Goal: Transaction & Acquisition: Purchase product/service

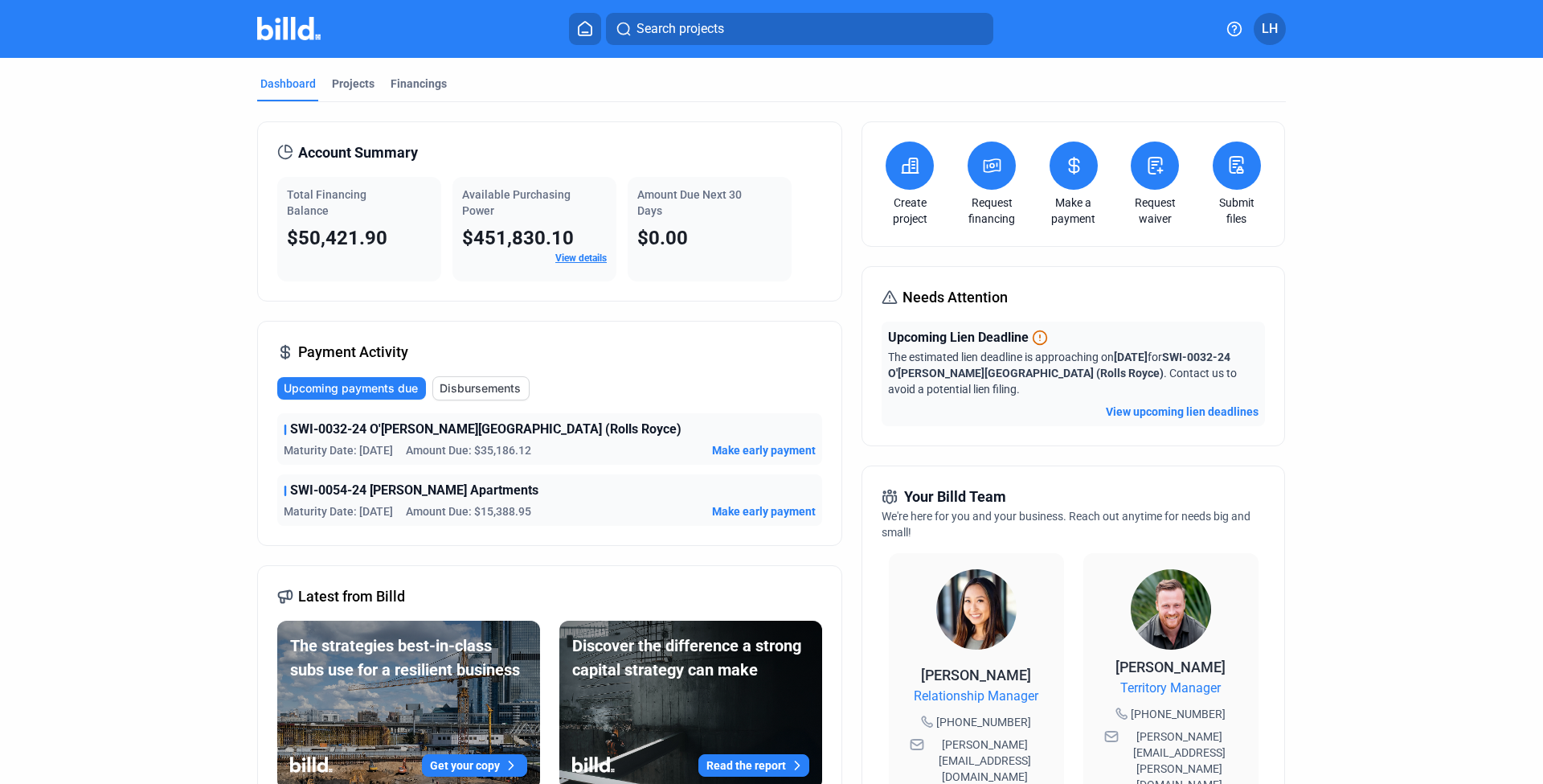
click at [741, 510] on span "Make early payment" at bounding box center [763, 511] width 103 height 16
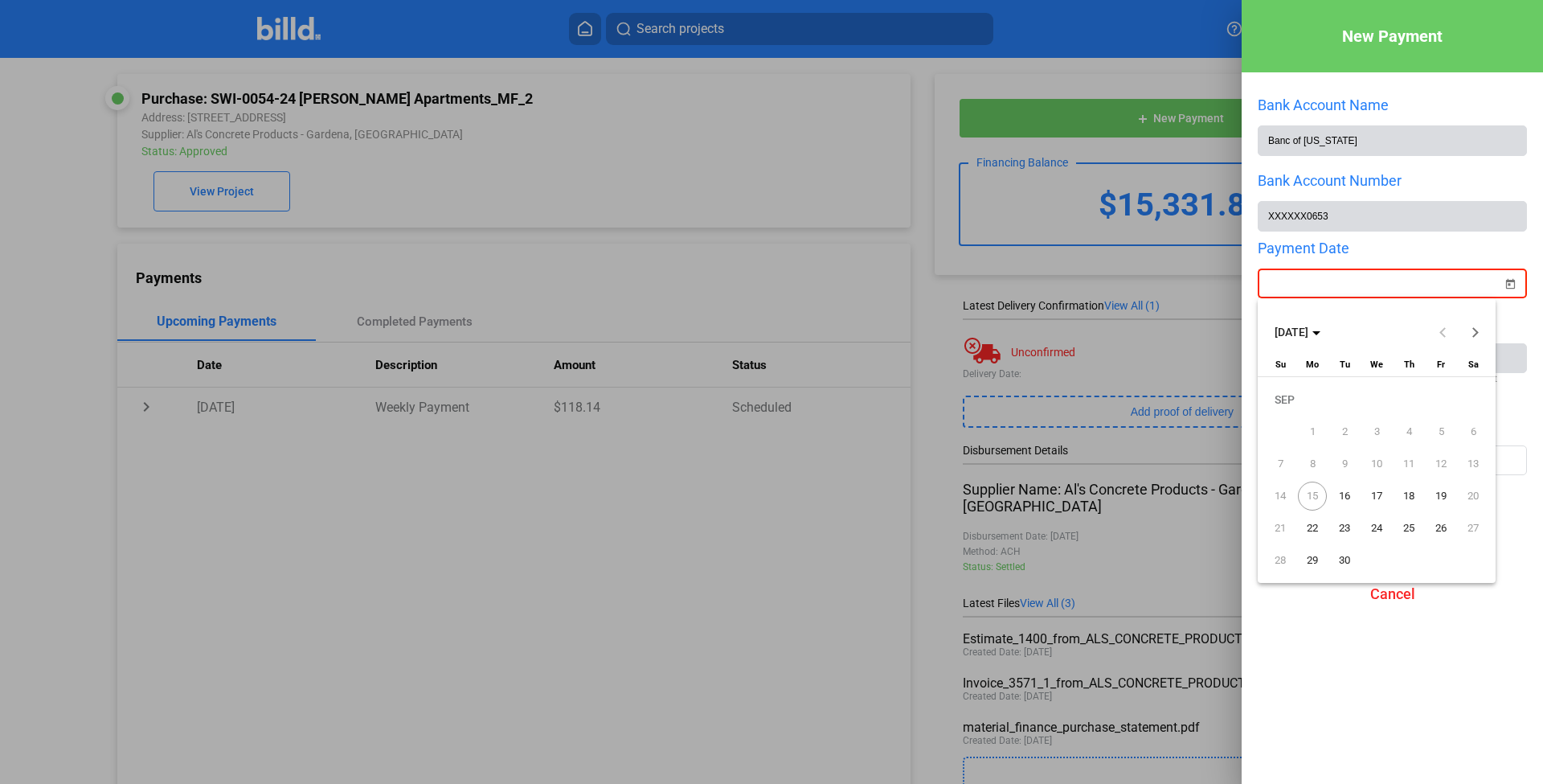
click at [1336, 276] on div "New Payment Bank Account Name Banc of [US_STATE] Bank Account Number XXXXXX0653…" at bounding box center [772, 392] width 1543 height 784
click at [1339, 496] on span "16" at bounding box center [1345, 496] width 29 height 29
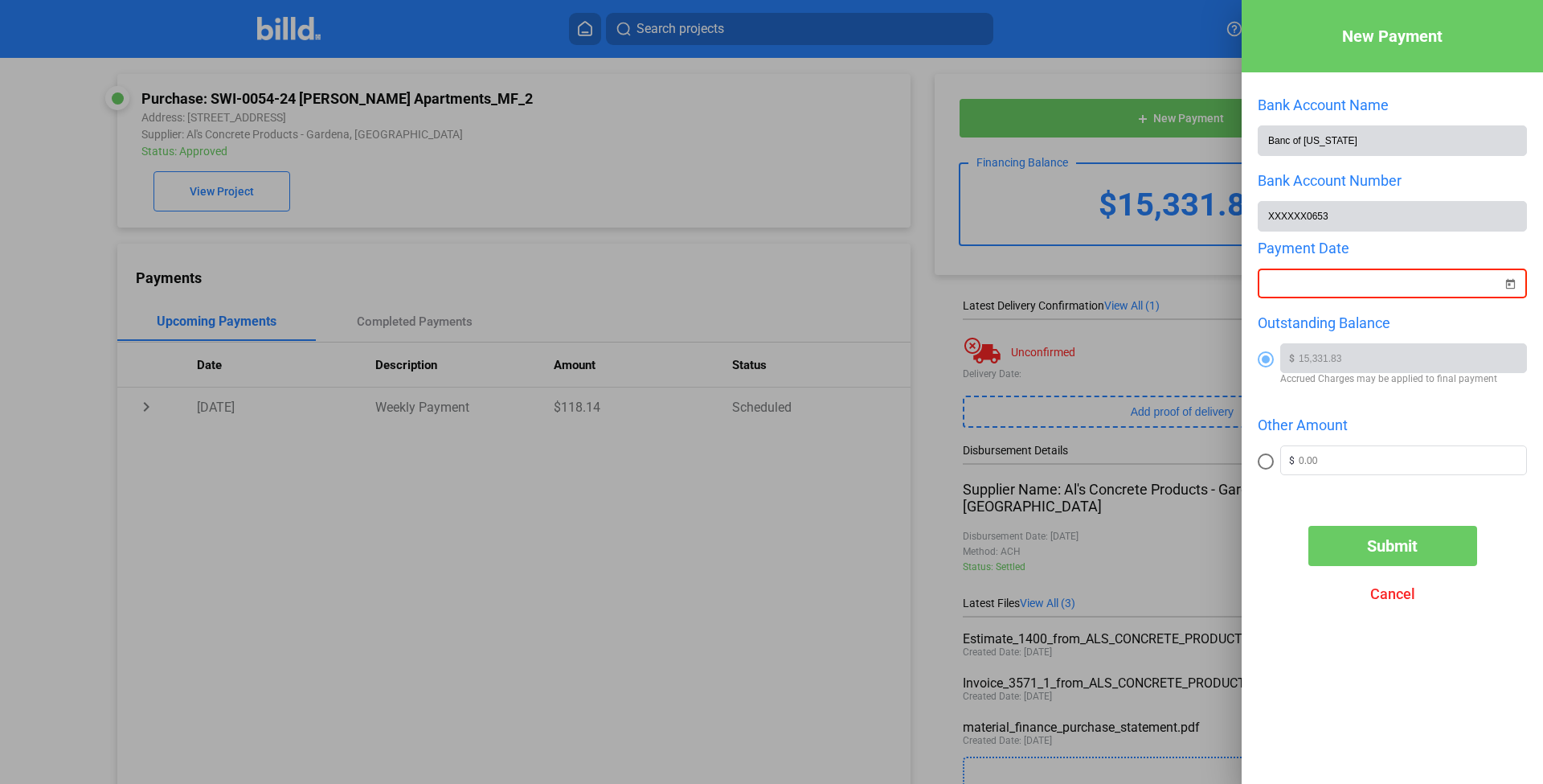
type input "[DATE]"
click at [1366, 407] on mat-radio-group "Outstanding Balance $ 15,331.83 Accrued Charges may be applied to final payment…" at bounding box center [1393, 404] width 269 height 180
click at [1384, 551] on span "Submit" at bounding box center [1392, 545] width 50 height 19
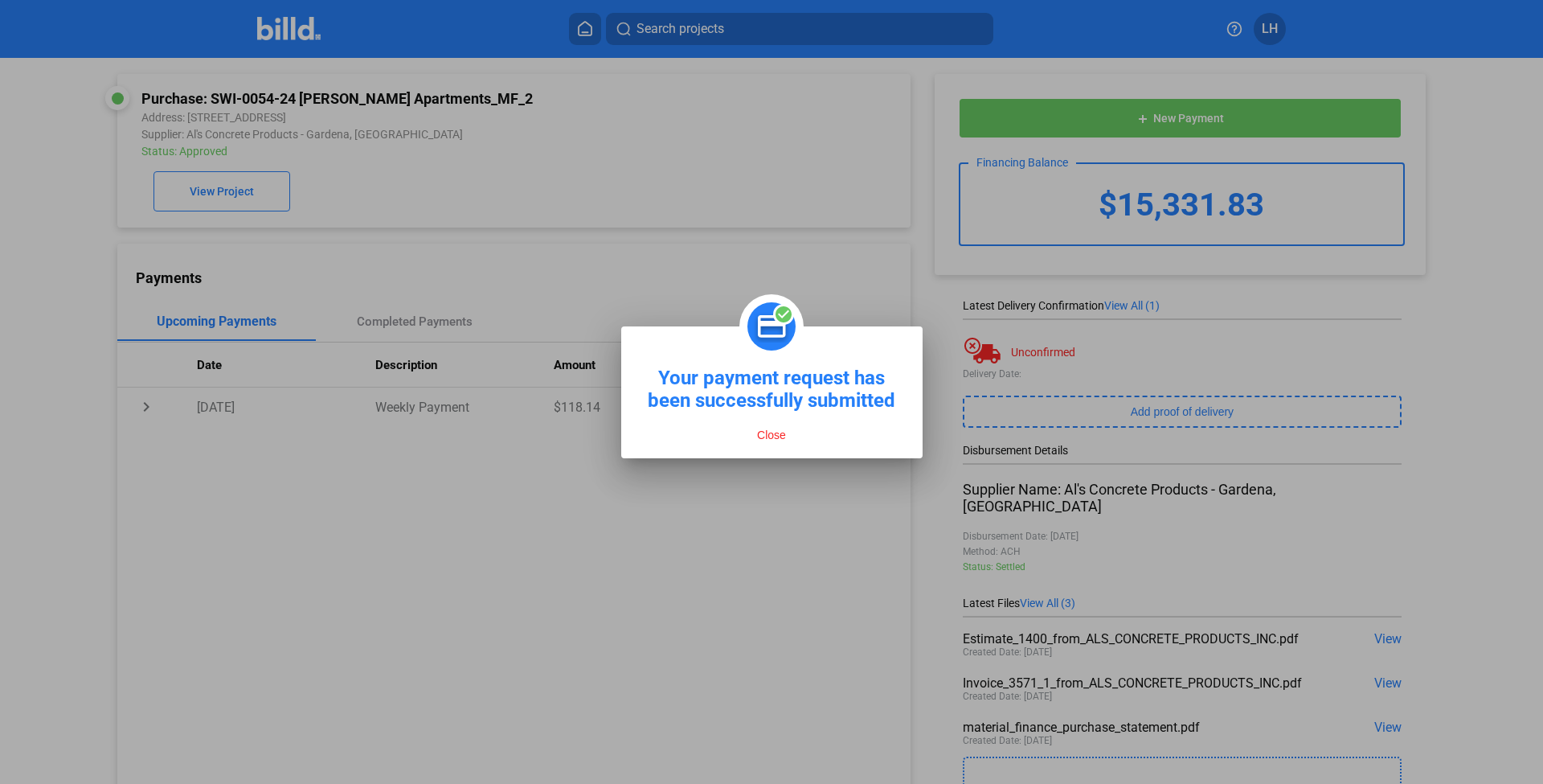
click at [776, 440] on button "Close" at bounding box center [772, 435] width 39 height 14
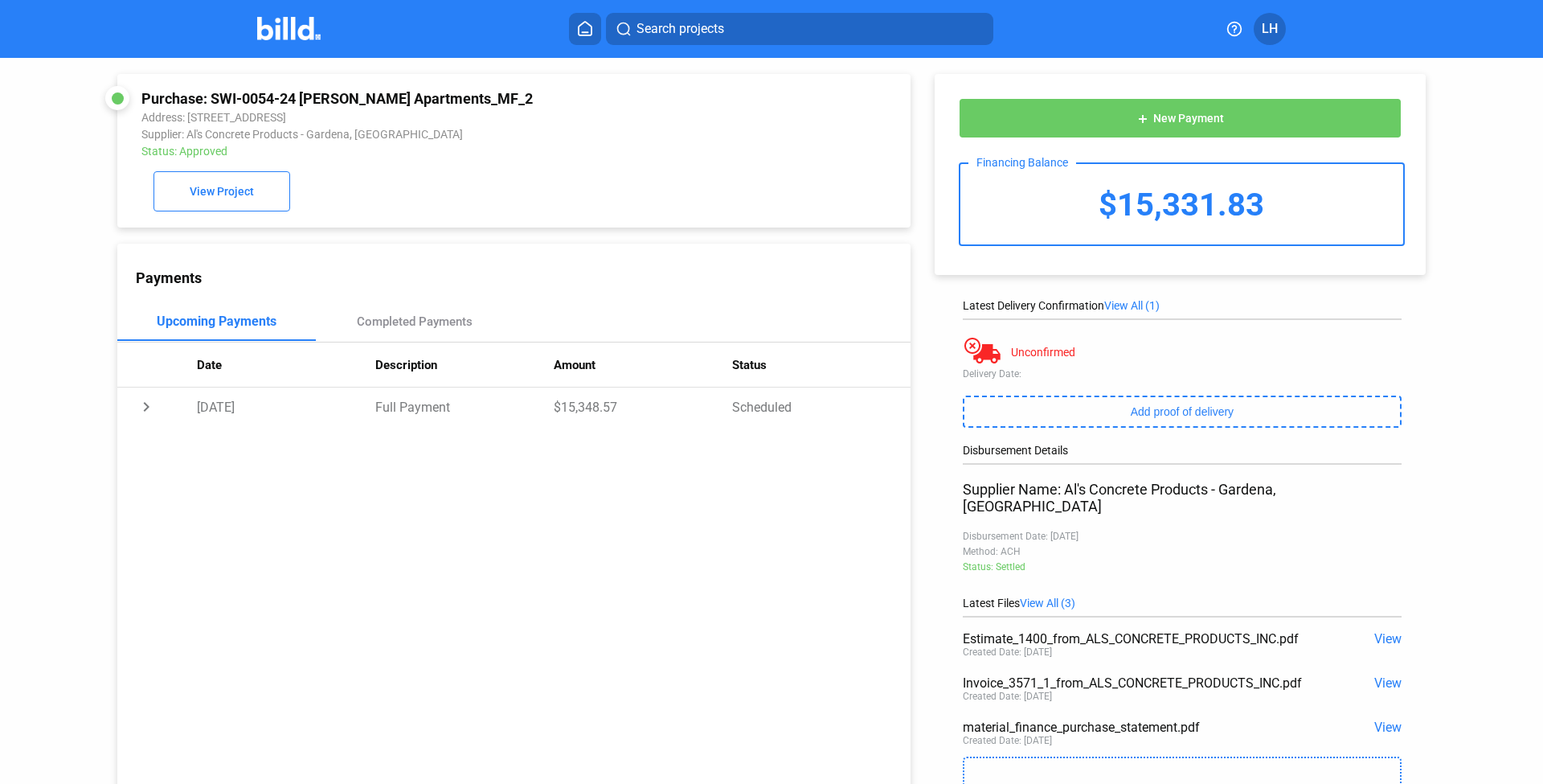
click at [307, 27] on img at bounding box center [288, 29] width 64 height 23
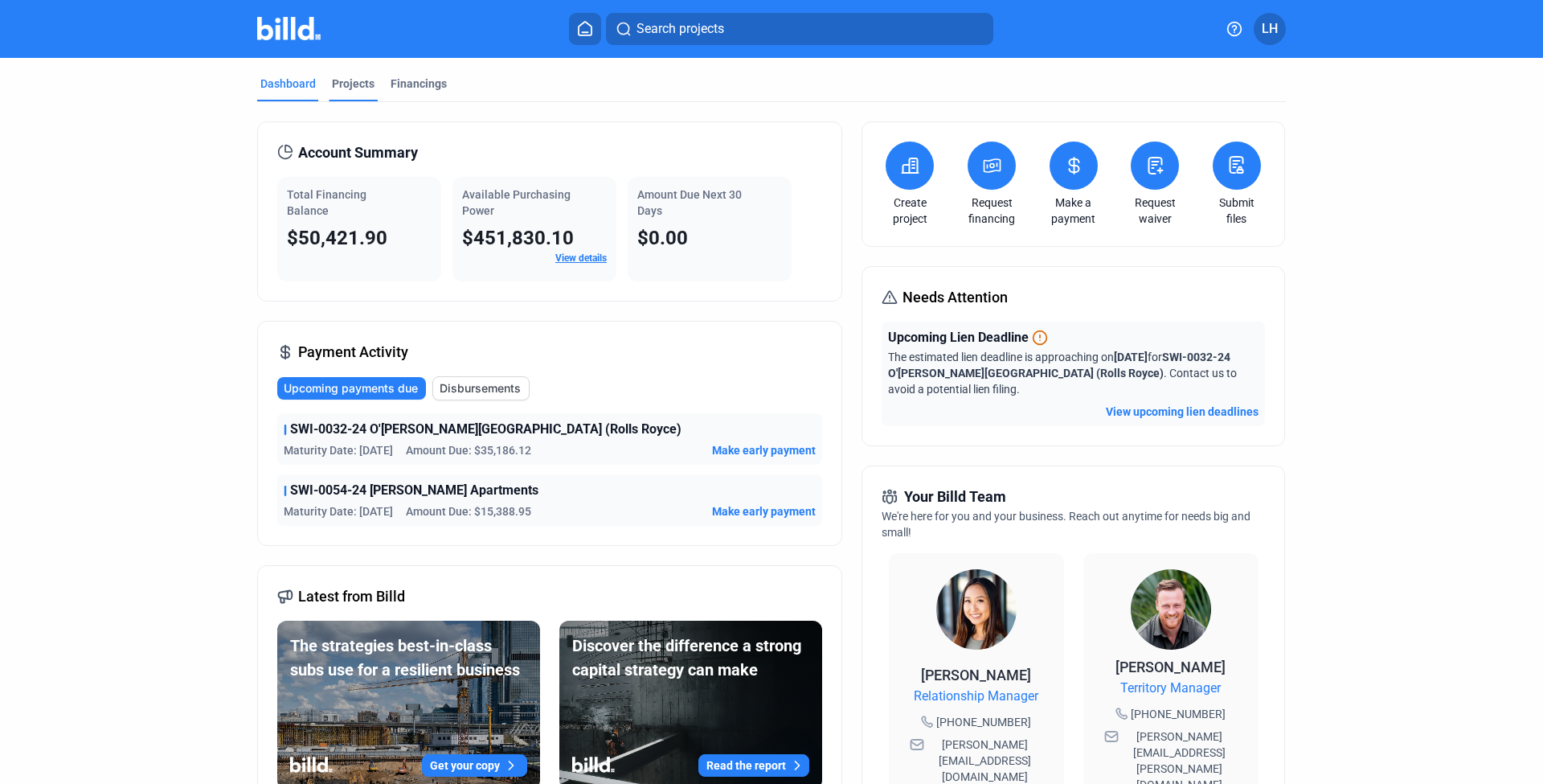
click at [346, 75] on div "Projects" at bounding box center [353, 84] width 42 height 16
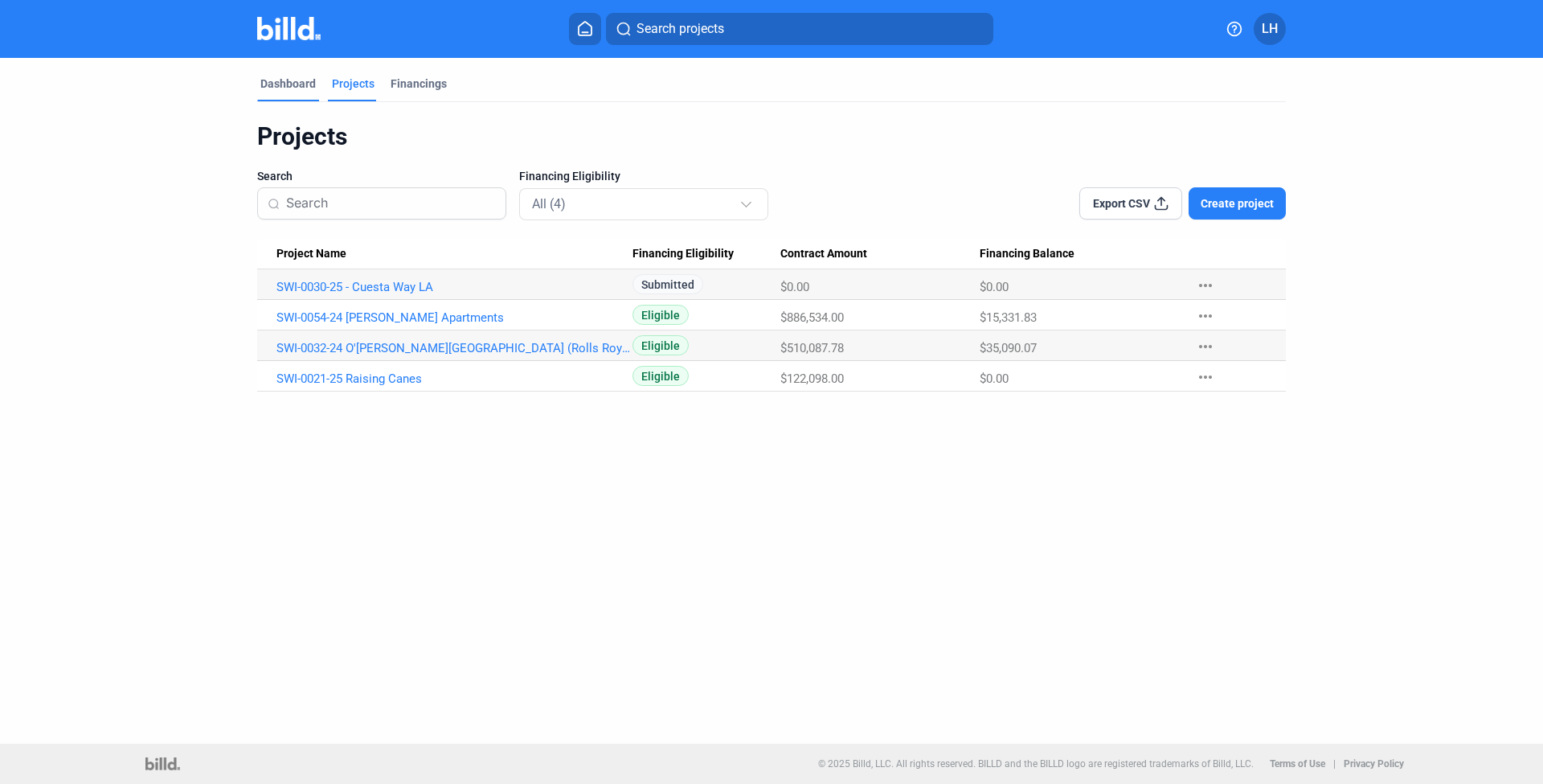
click at [296, 97] on div "Dashboard" at bounding box center [287, 88] width 62 height 26
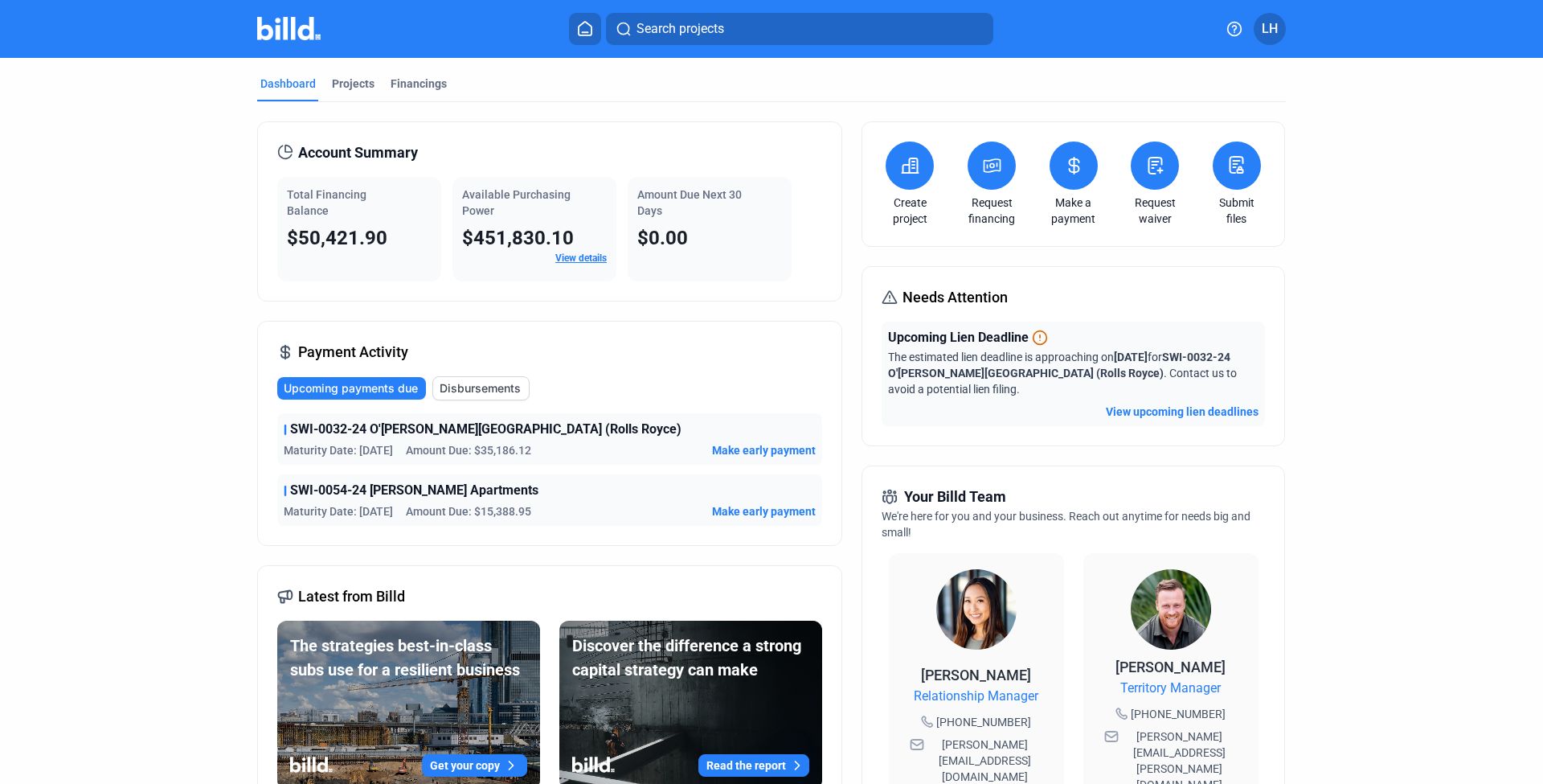
scroll to position [4, 0]
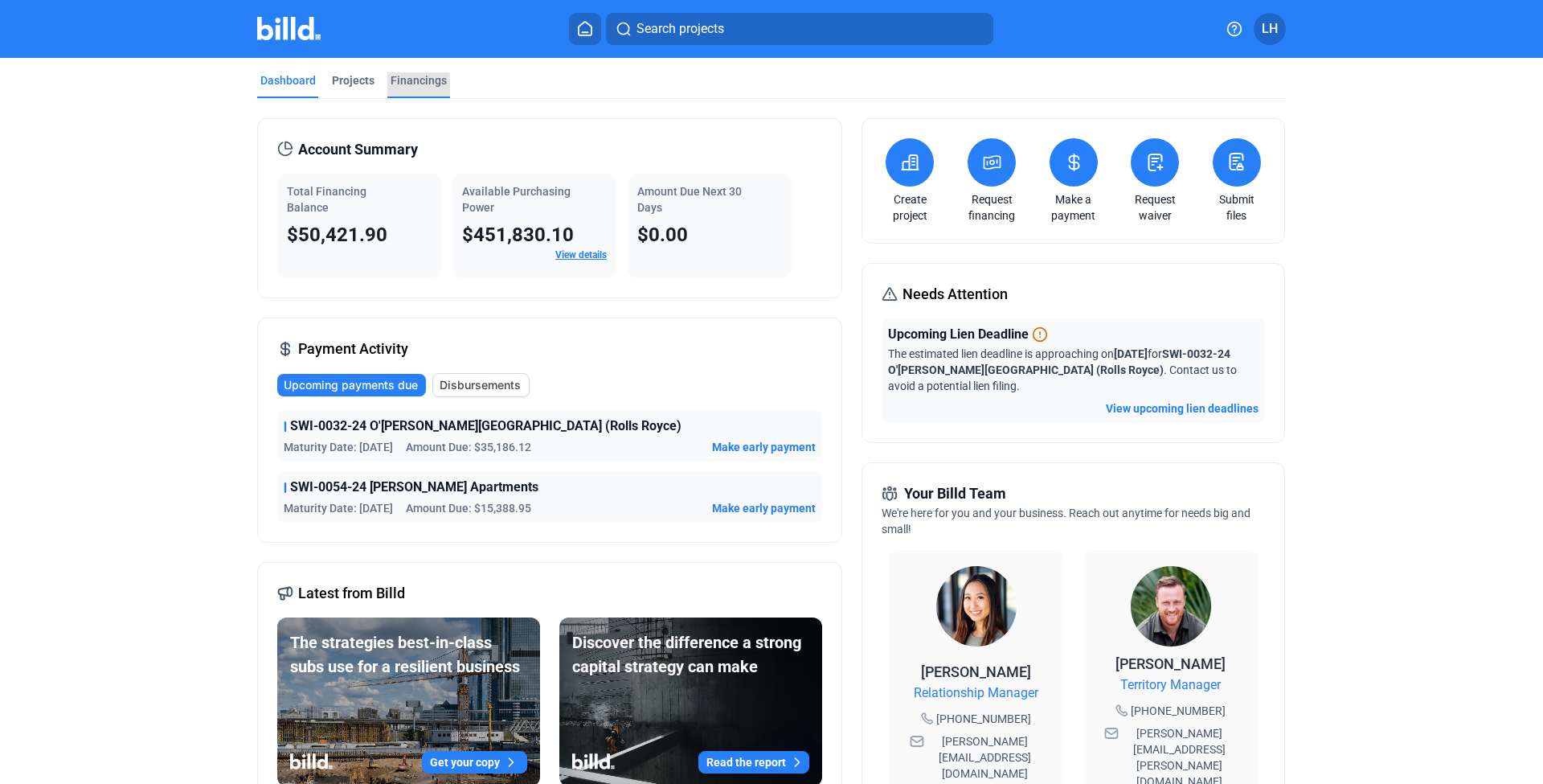
click at [406, 88] on div "Financings" at bounding box center [419, 85] width 63 height 26
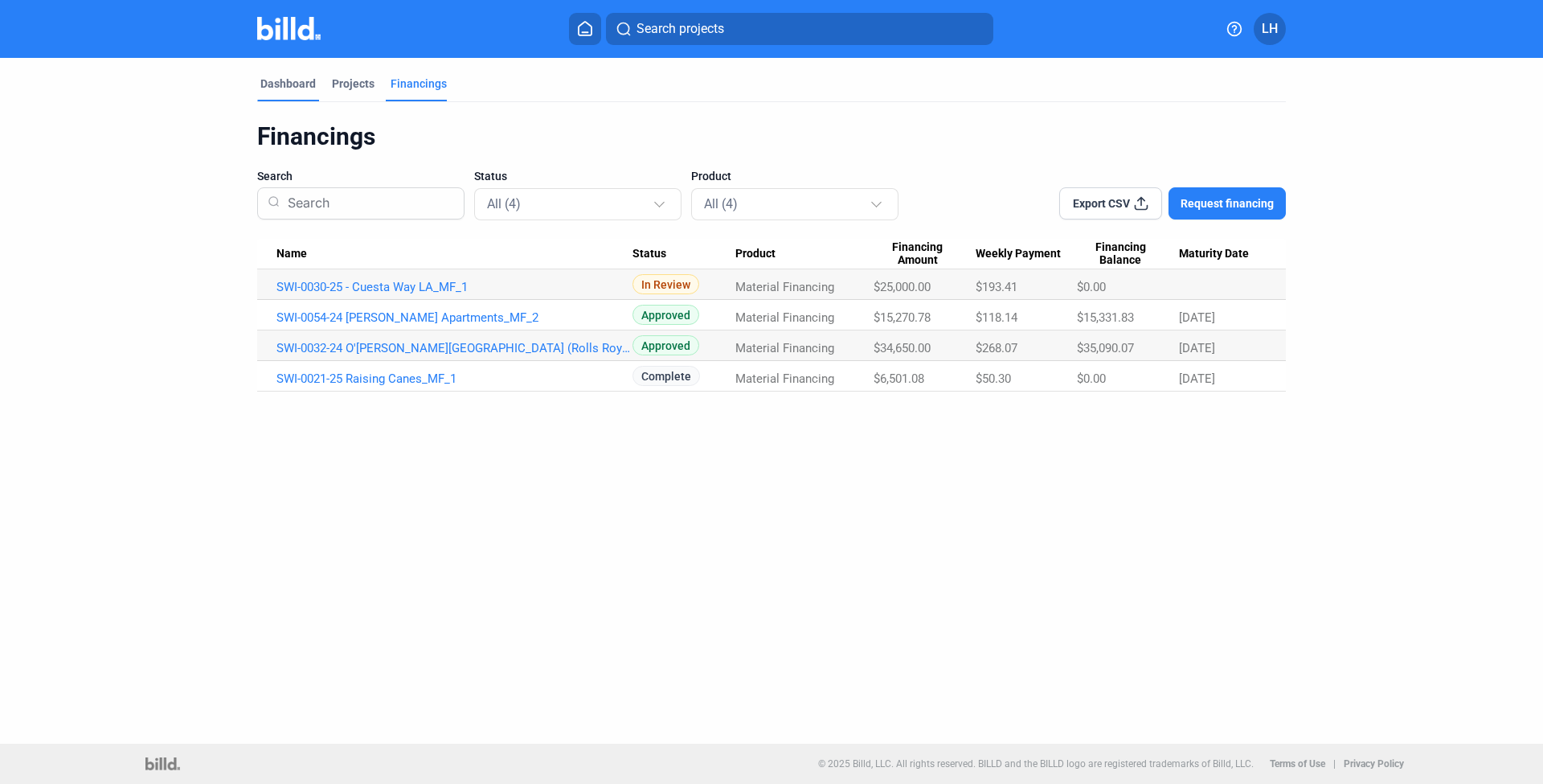
click at [287, 86] on div "Dashboard" at bounding box center [288, 84] width 56 height 16
